Goal: Information Seeking & Learning: Learn about a topic

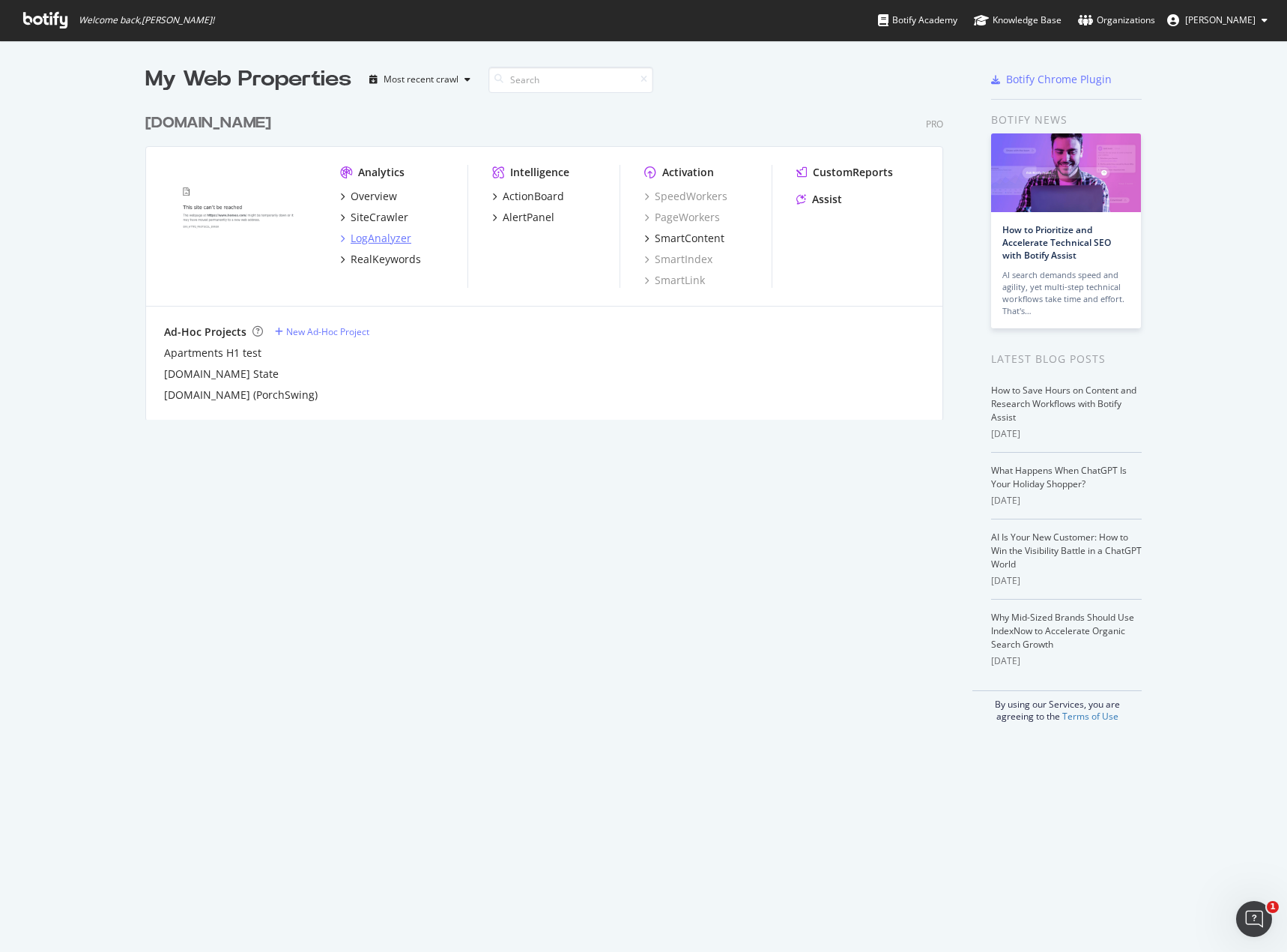
click at [358, 235] on div "LogAnalyzer" at bounding box center [381, 238] width 61 height 15
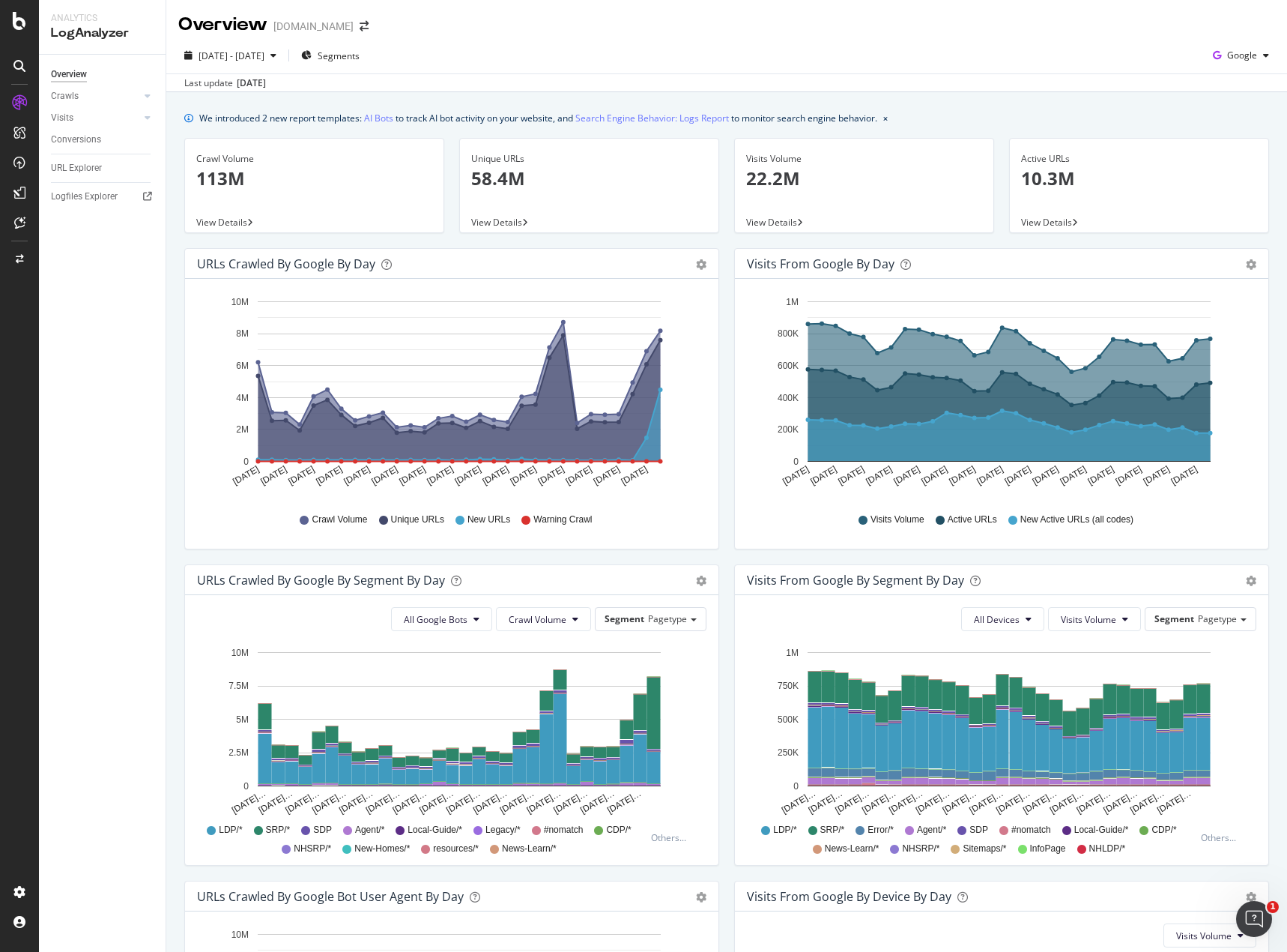
click at [290, 828] on span "SRP/*" at bounding box center [278, 830] width 25 height 13
click at [263, 827] on icon at bounding box center [258, 830] width 9 height 9
click at [609, 619] on span "Segment" at bounding box center [625, 618] width 40 height 13
click at [609, 619] on span "Segment" at bounding box center [625, 618] width 40 height 13
click at [360, 55] on span "Segments" at bounding box center [338, 56] width 42 height 13
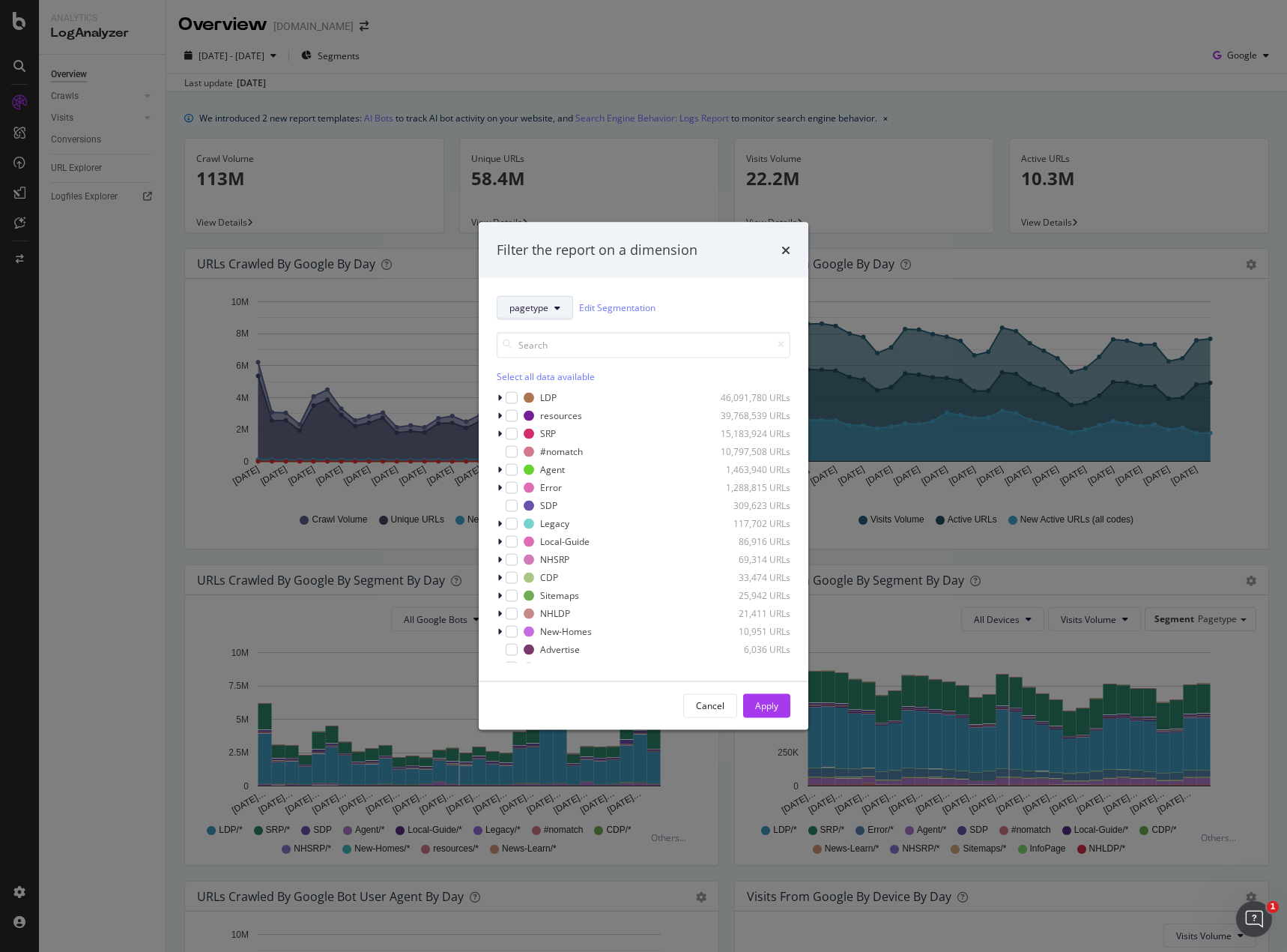
click at [555, 303] on icon "modal" at bounding box center [557, 307] width 6 height 9
click at [497, 400] on div "modal" at bounding box center [501, 397] width 9 height 15
click at [497, 400] on icon "modal" at bounding box center [500, 397] width 6 height 9
click at [512, 452] on div "modal" at bounding box center [512, 451] width 12 height 12
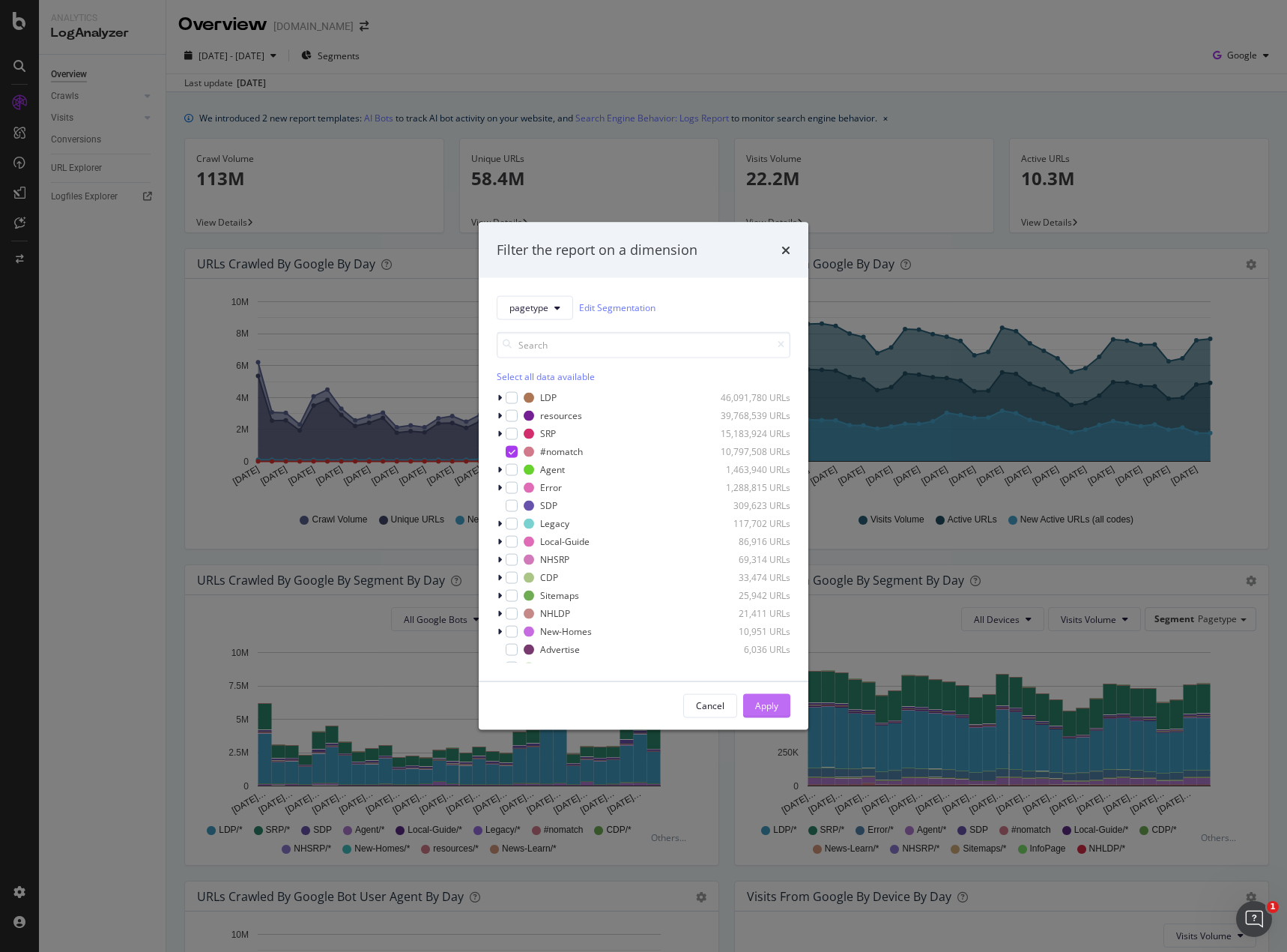
click at [780, 707] on button "Apply" at bounding box center [767, 705] width 47 height 24
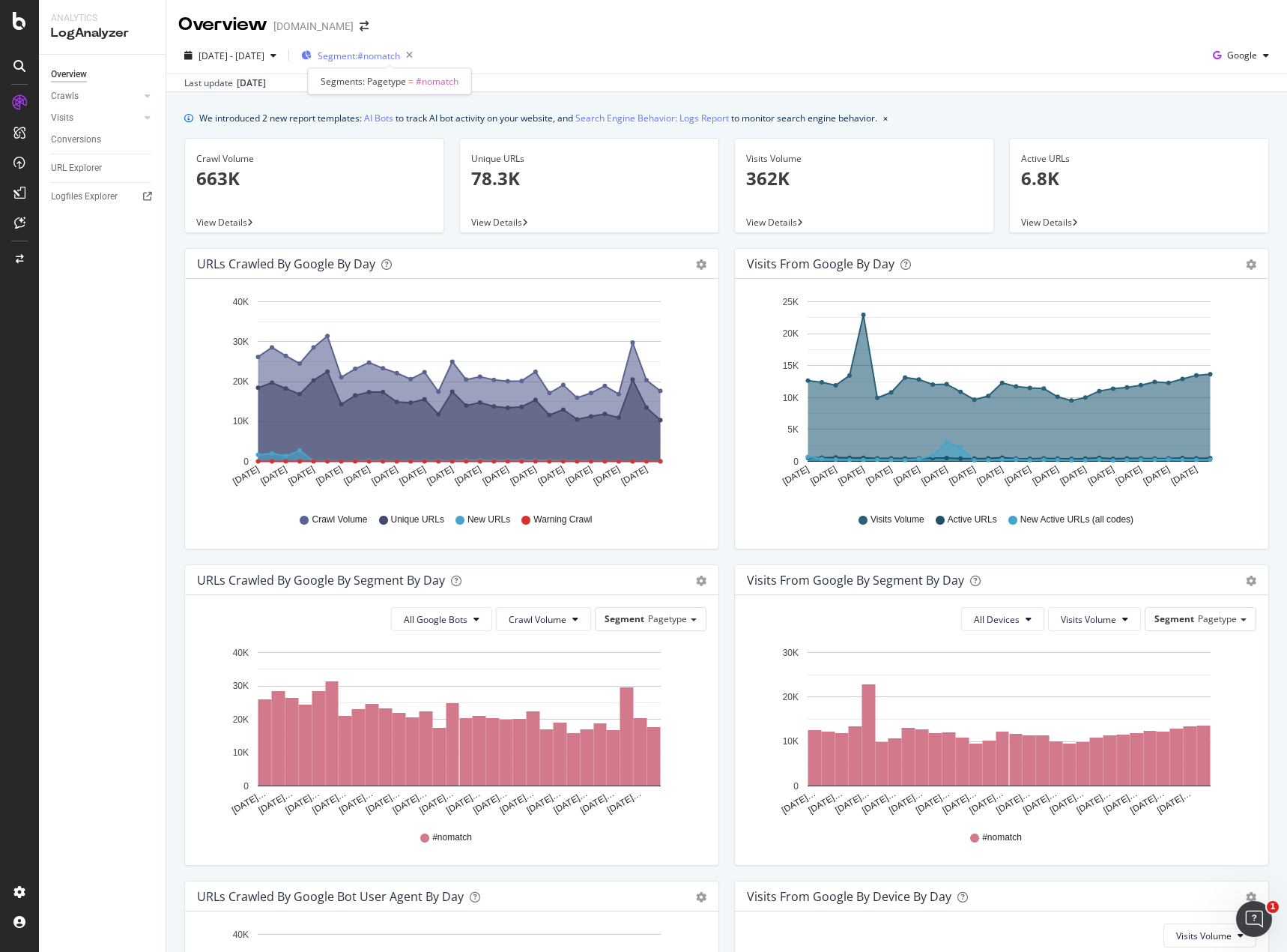
click at [382, 62] on span "Segment: #nomatch" at bounding box center [358, 56] width 83 height 13
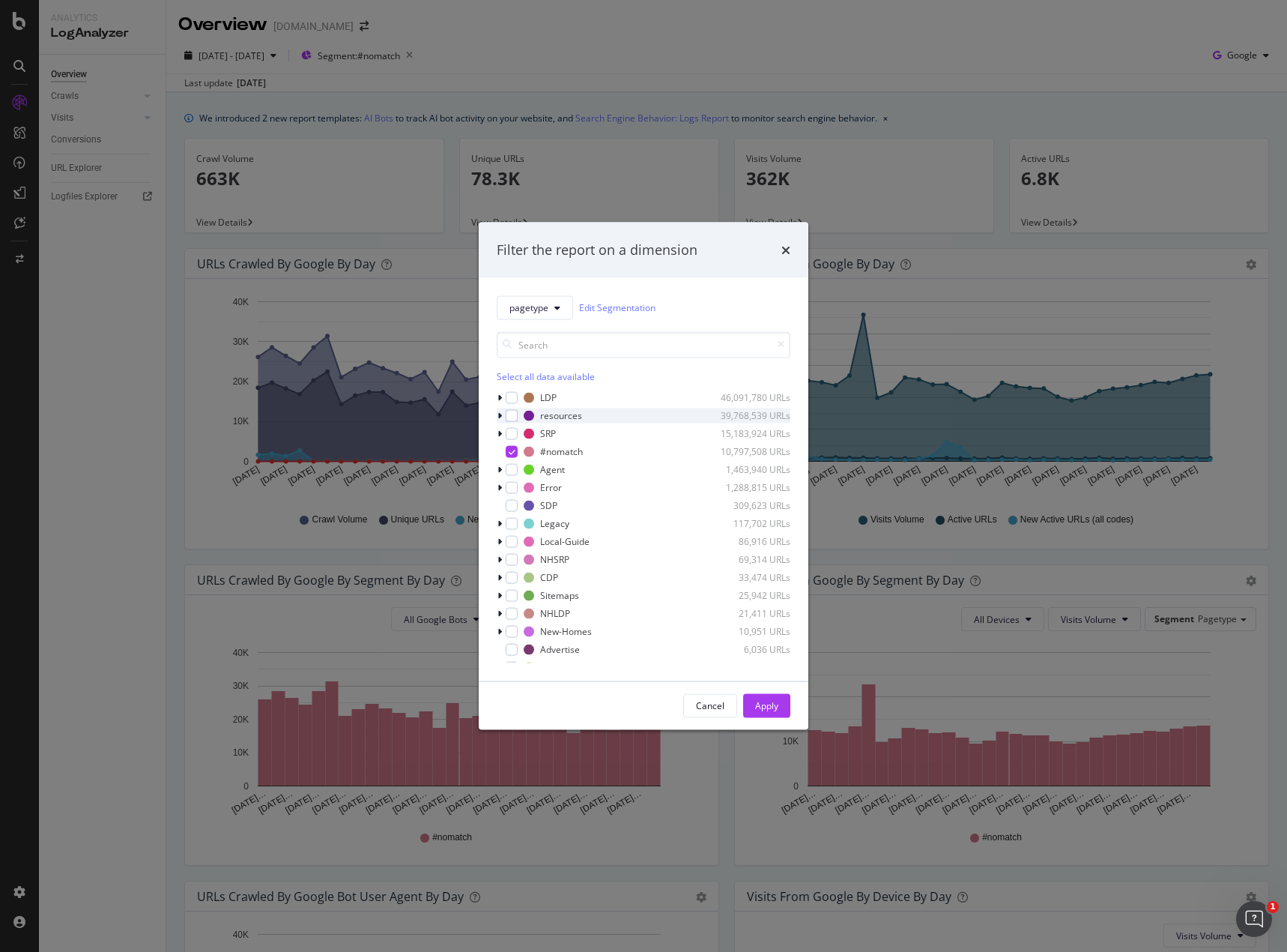
click at [497, 415] on div "modal" at bounding box center [501, 415] width 9 height 15
click at [501, 416] on icon "modal" at bounding box center [500, 415] width 6 height 9
click at [502, 470] on div "modal" at bounding box center [501, 469] width 9 height 15
click at [502, 470] on icon "modal" at bounding box center [500, 468] width 6 height 9
click at [498, 487] on icon "modal" at bounding box center [500, 487] width 5 height 9
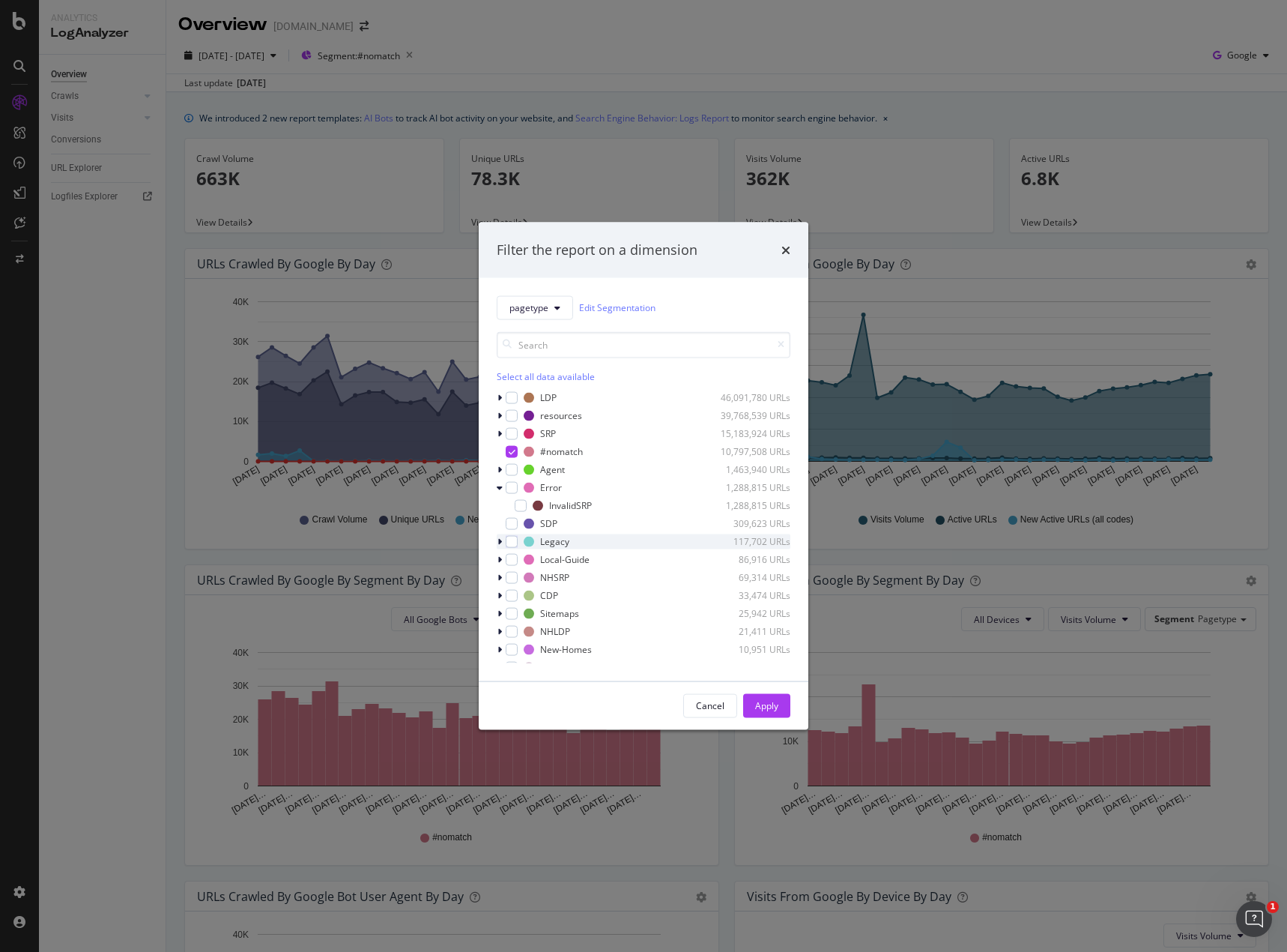
click at [499, 538] on icon "modal" at bounding box center [500, 541] width 5 height 9
click at [523, 577] on div "modal" at bounding box center [520, 577] width 12 height 12
click at [520, 593] on div "modal" at bounding box center [520, 595] width 12 height 12
click at [752, 699] on button "Apply" at bounding box center [767, 705] width 47 height 24
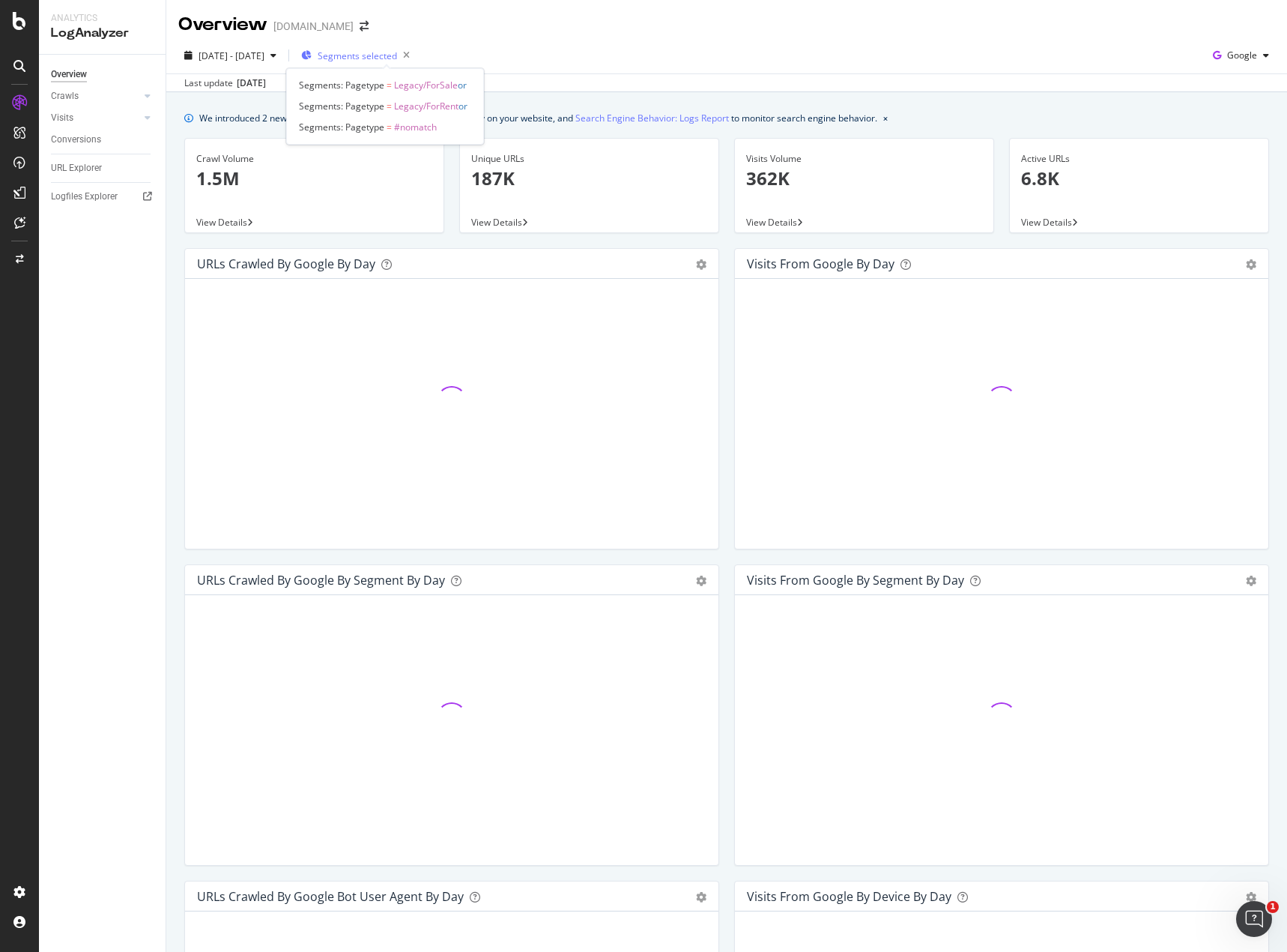
click at [374, 59] on span "Segments selected" at bounding box center [357, 56] width 79 height 13
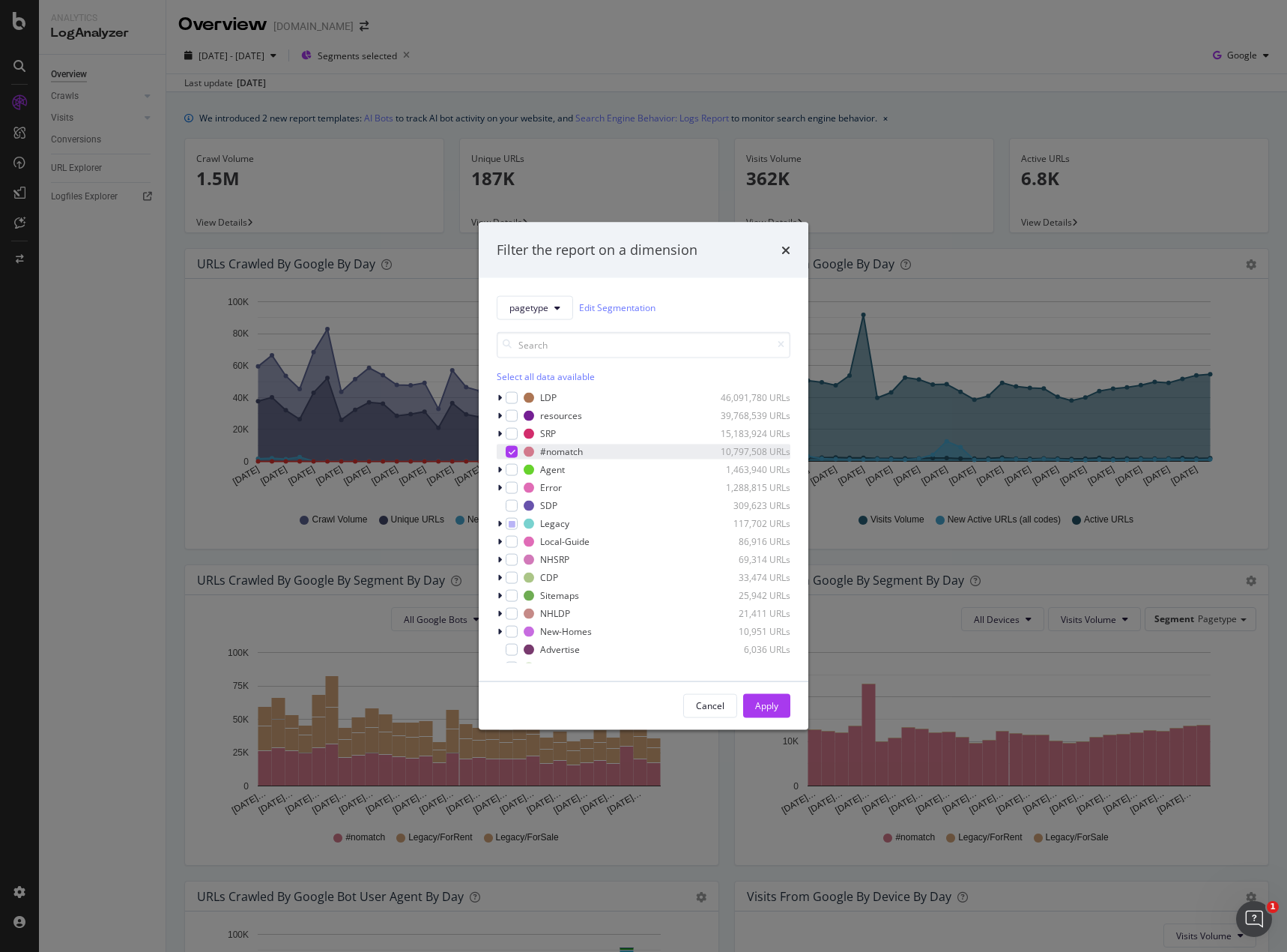
click at [511, 453] on icon "modal" at bounding box center [512, 451] width 6 height 7
click at [761, 707] on div "Apply" at bounding box center [767, 706] width 23 height 13
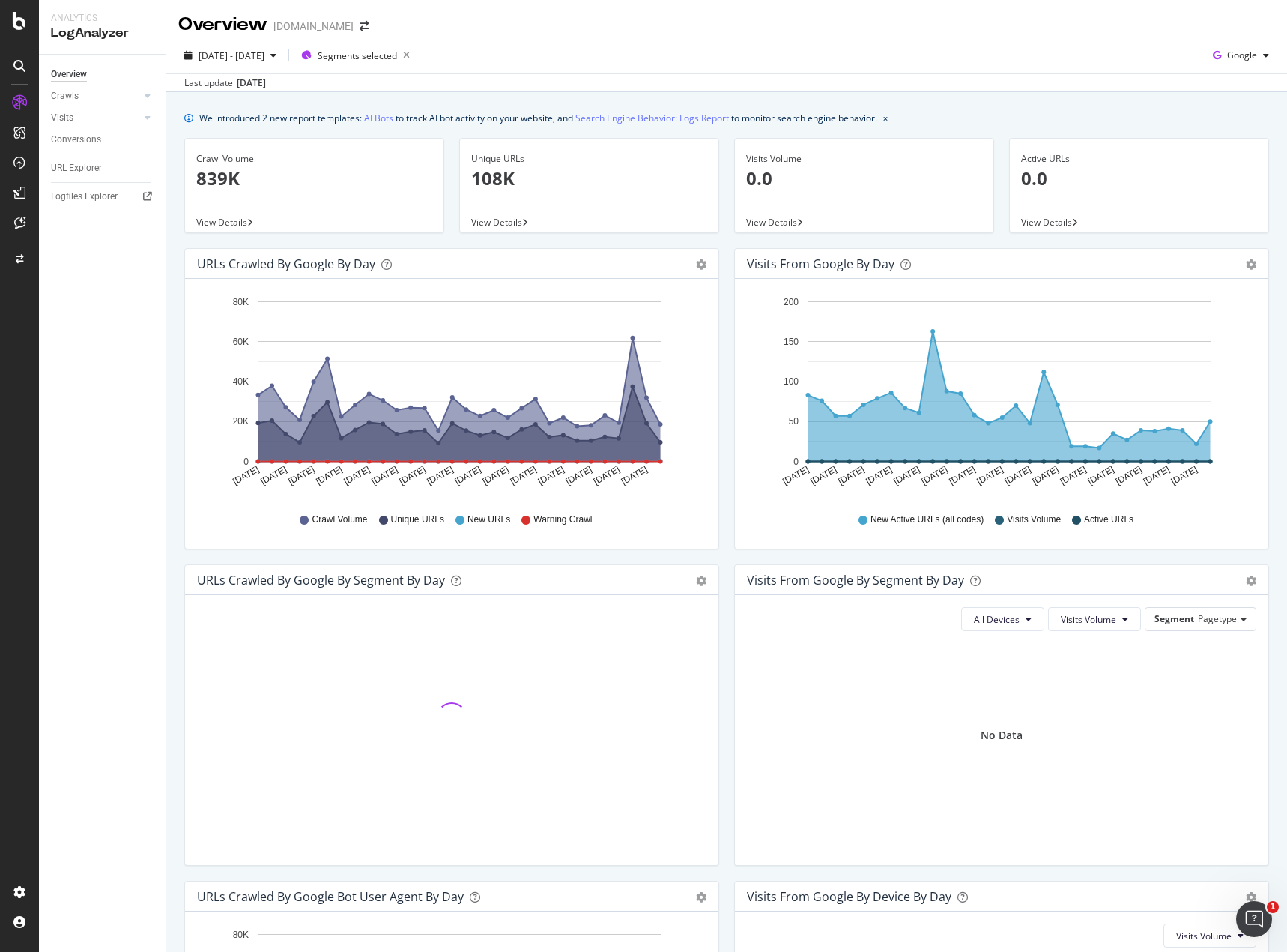
click at [233, 222] on span "View Details" at bounding box center [222, 222] width 51 height 13
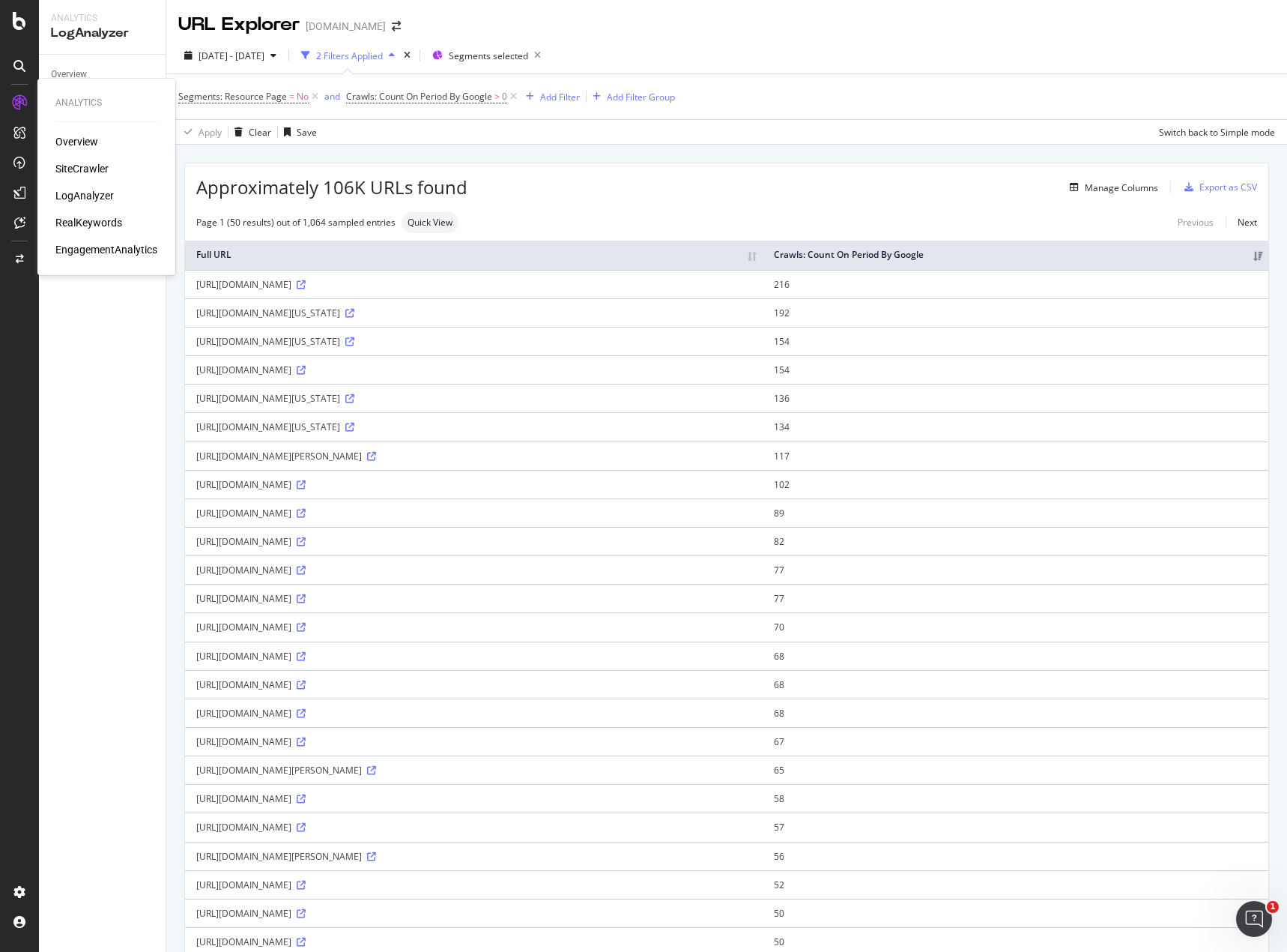
click at [80, 196] on div "LogAnalyzer" at bounding box center [84, 196] width 59 height 15
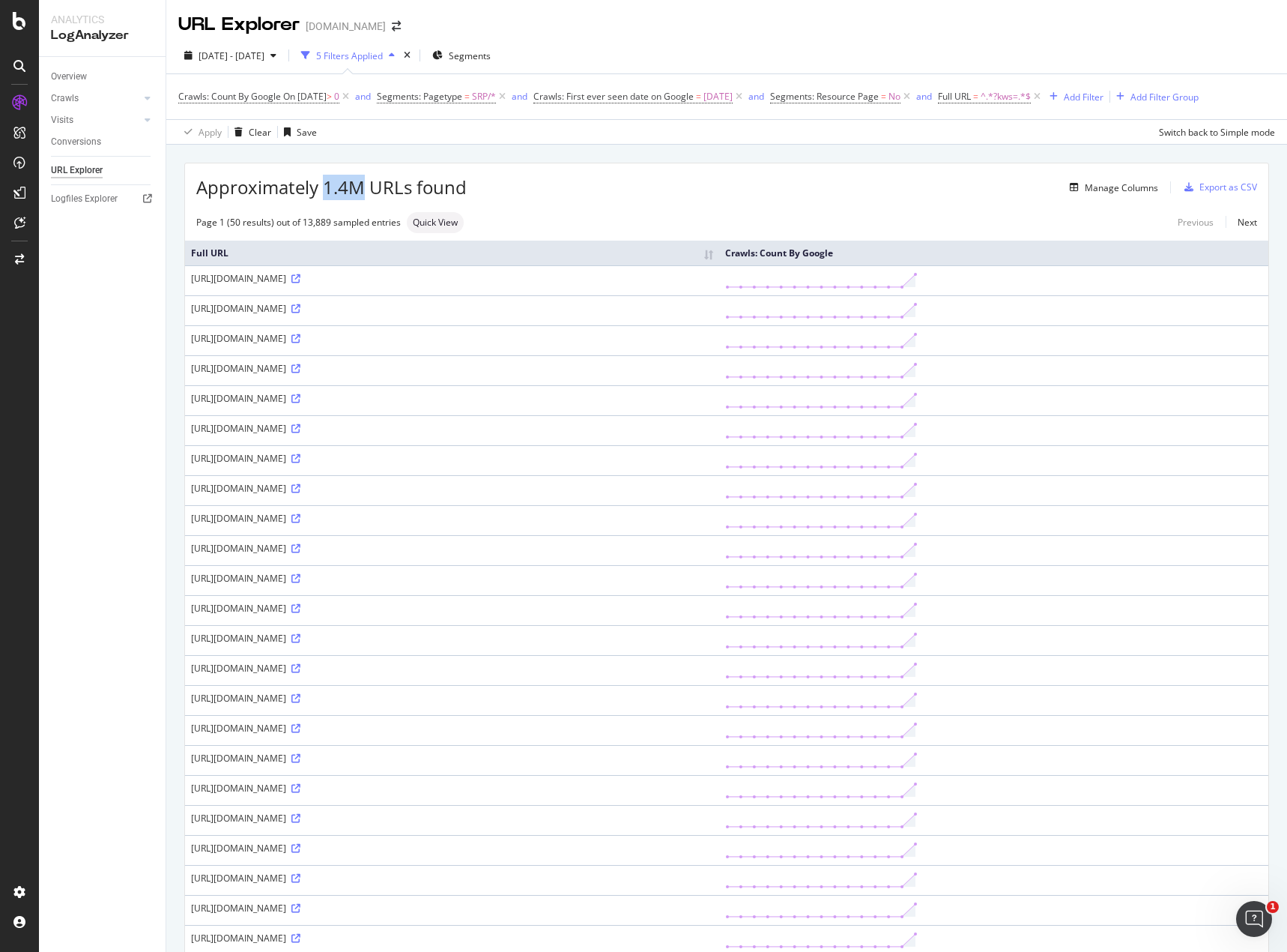
drag, startPoint x: 328, startPoint y: 189, endPoint x: 363, endPoint y: 184, distance: 35.4
click at [363, 184] on span "Approximately 1.4M URLs found" at bounding box center [331, 188] width 270 height 26
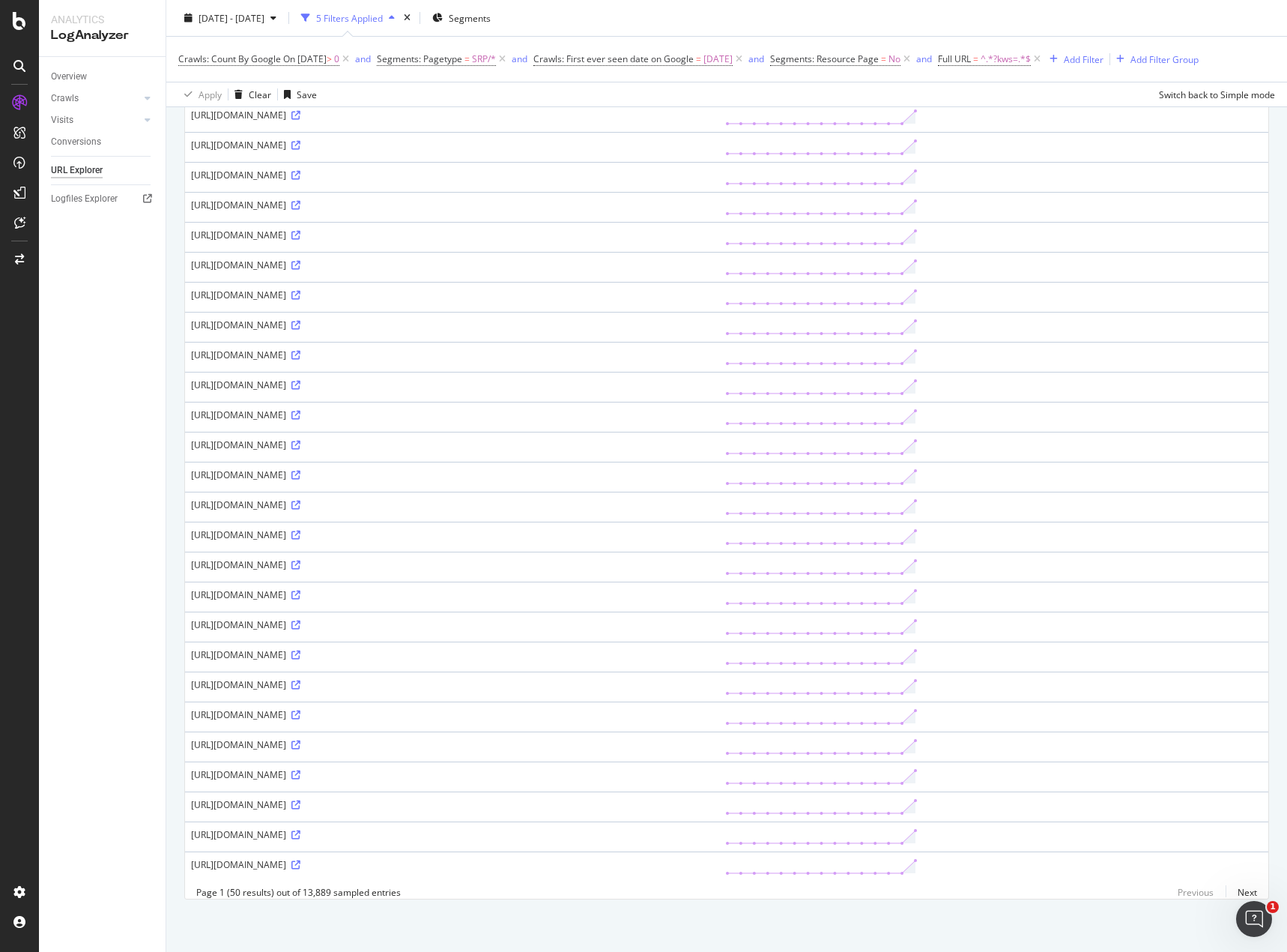
scroll to position [920, 0]
drag, startPoint x: 594, startPoint y: 854, endPoint x: 693, endPoint y: 861, distance: 99.2
click at [693, 861] on td "[URL][DOMAIN_NAME]" at bounding box center [452, 866] width 534 height 30
click at [702, 858] on div "[URL][DOMAIN_NAME]" at bounding box center [451, 865] width 522 height 13
drag, startPoint x: 910, startPoint y: 858, endPoint x: 192, endPoint y: 857, distance: 718.0
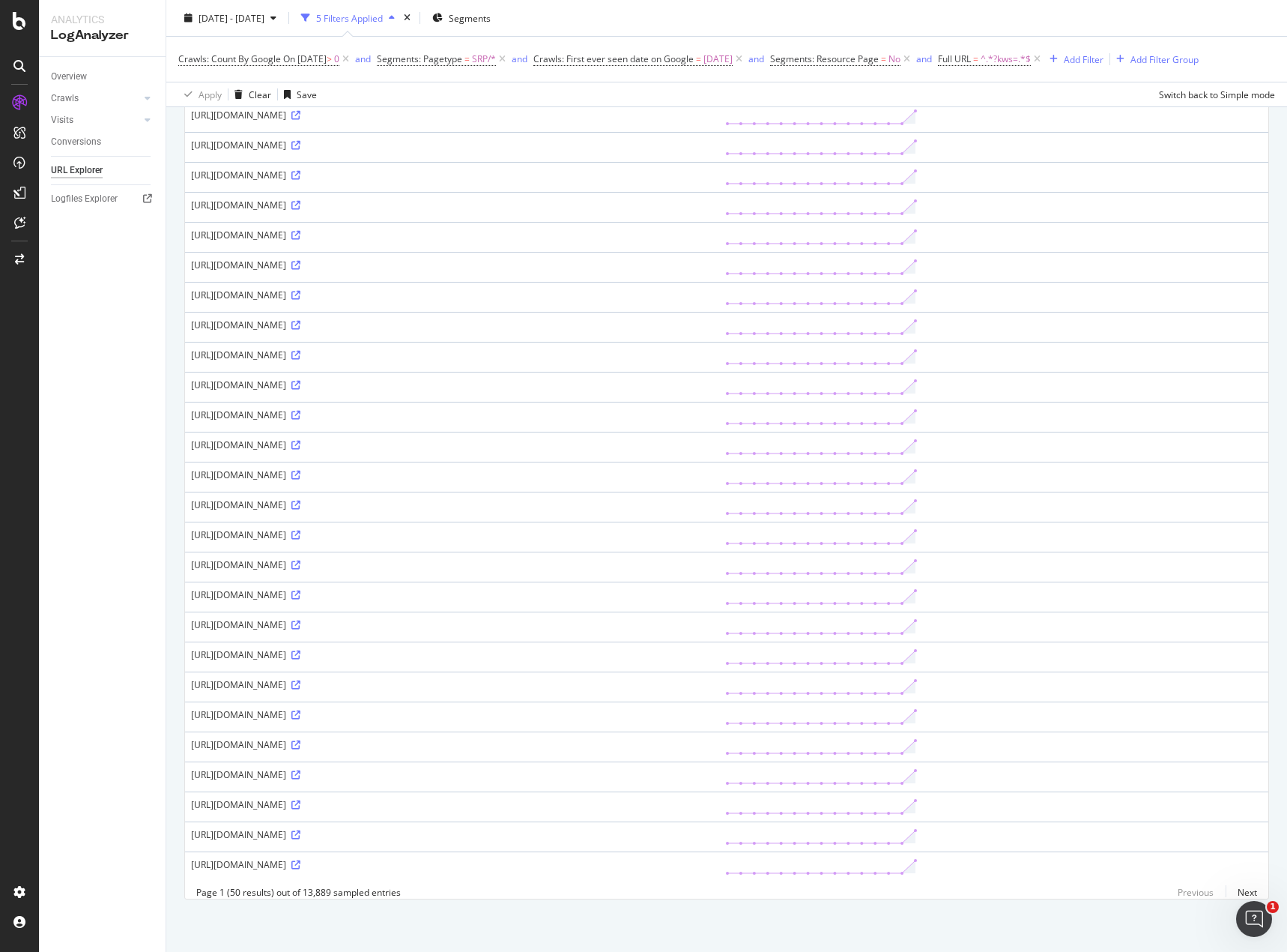
click at [192, 858] on div "[URL][DOMAIN_NAME]" at bounding box center [451, 865] width 522 height 13
copy div "[URL][DOMAIN_NAME]"
click at [687, 828] on div "[URL][DOMAIN_NAME]" at bounding box center [451, 835] width 522 height 13
drag, startPoint x: 672, startPoint y: 823, endPoint x: 686, endPoint y: 823, distance: 14.0
click at [686, 828] on div "[URL][DOMAIN_NAME]" at bounding box center [451, 835] width 522 height 13
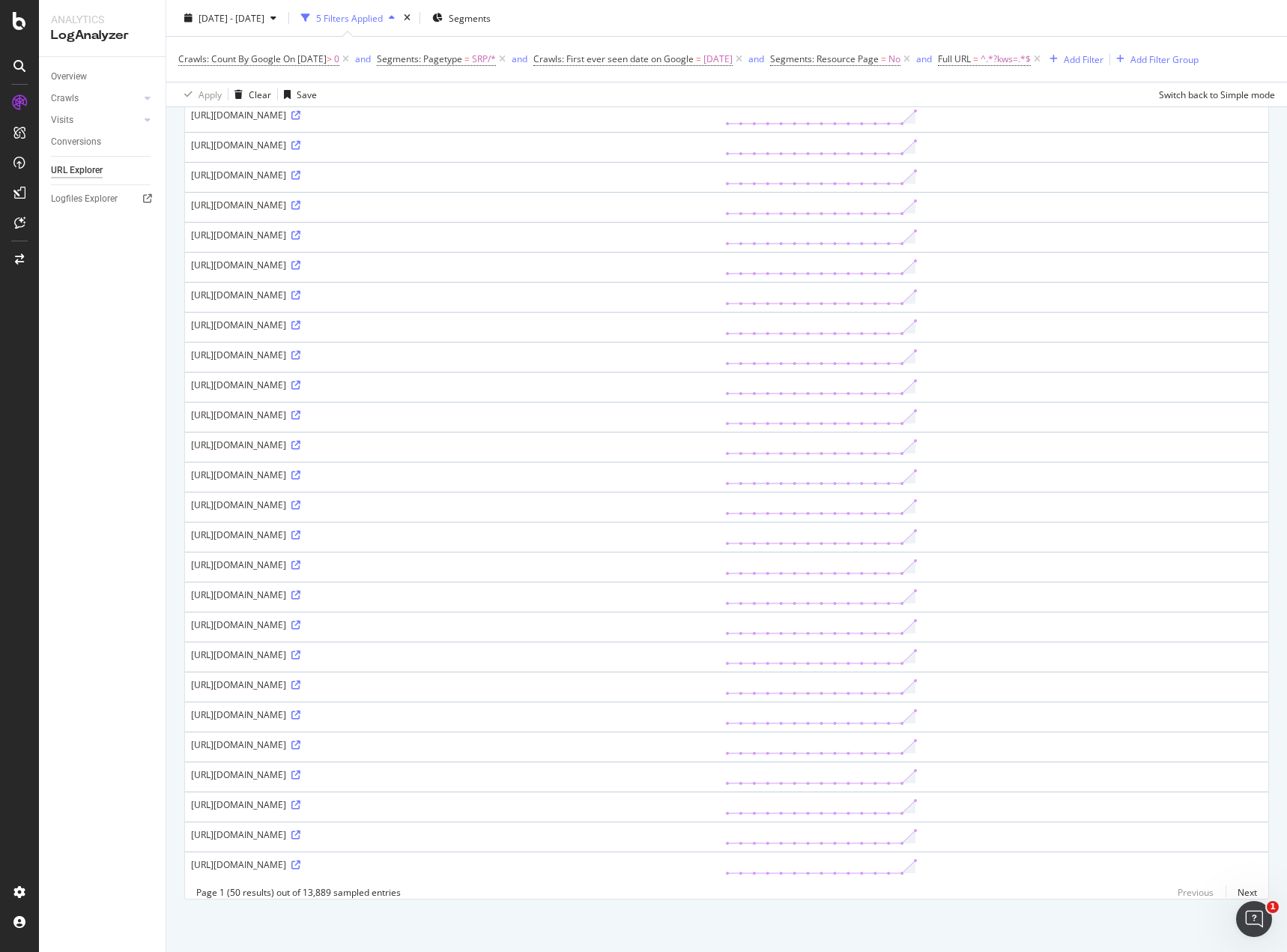
drag, startPoint x: 666, startPoint y: 821, endPoint x: 682, endPoint y: 822, distance: 16.0
click at [682, 828] on div "[URL][DOMAIN_NAME]" at bounding box center [451, 835] width 522 height 13
drag, startPoint x: 608, startPoint y: 824, endPoint x: 625, endPoint y: 824, distance: 17.0
click at [625, 828] on div "[URL][DOMAIN_NAME]" at bounding box center [451, 835] width 522 height 13
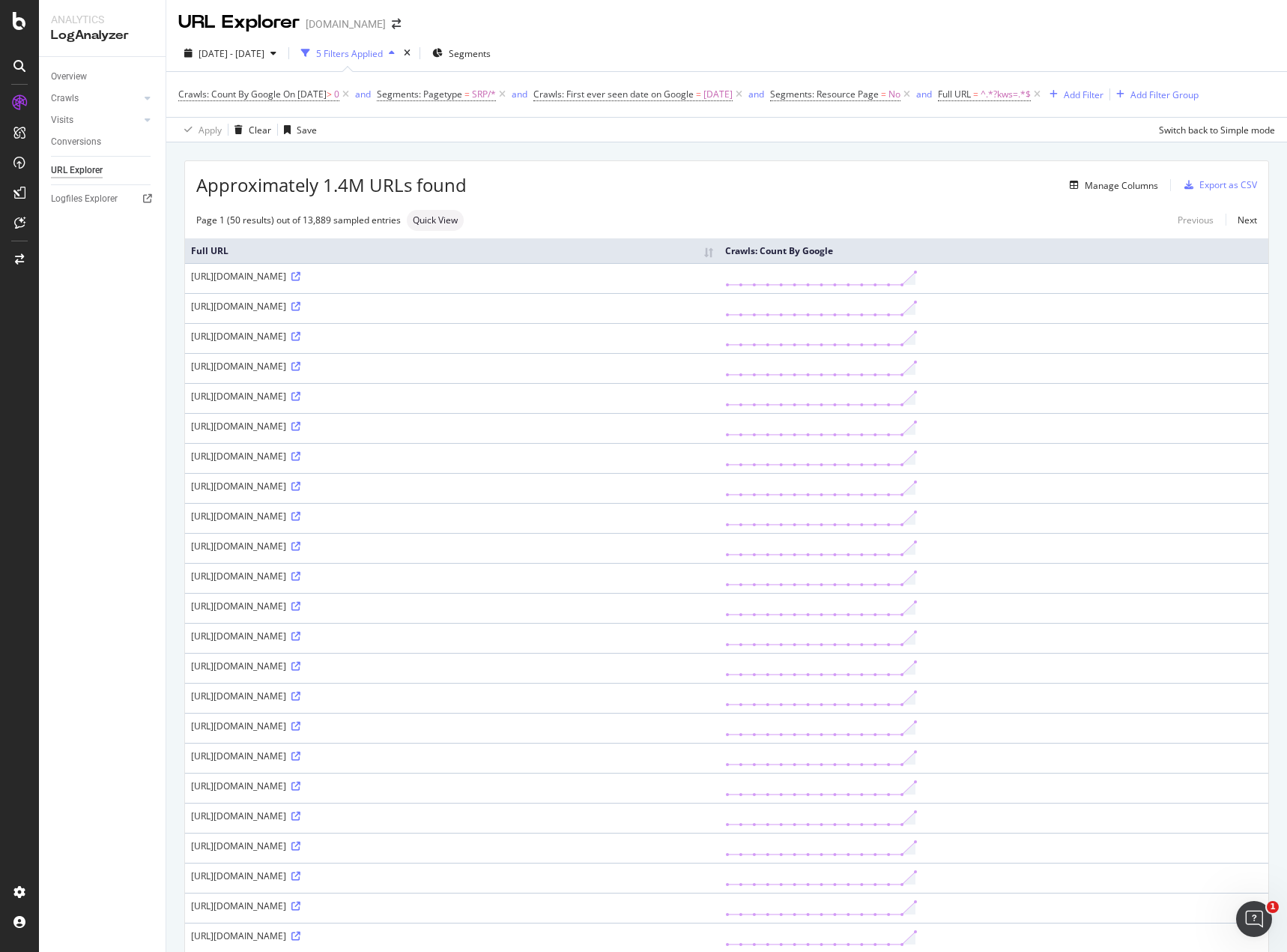
scroll to position [0, 0]
